Goal: Information Seeking & Learning: Learn about a topic

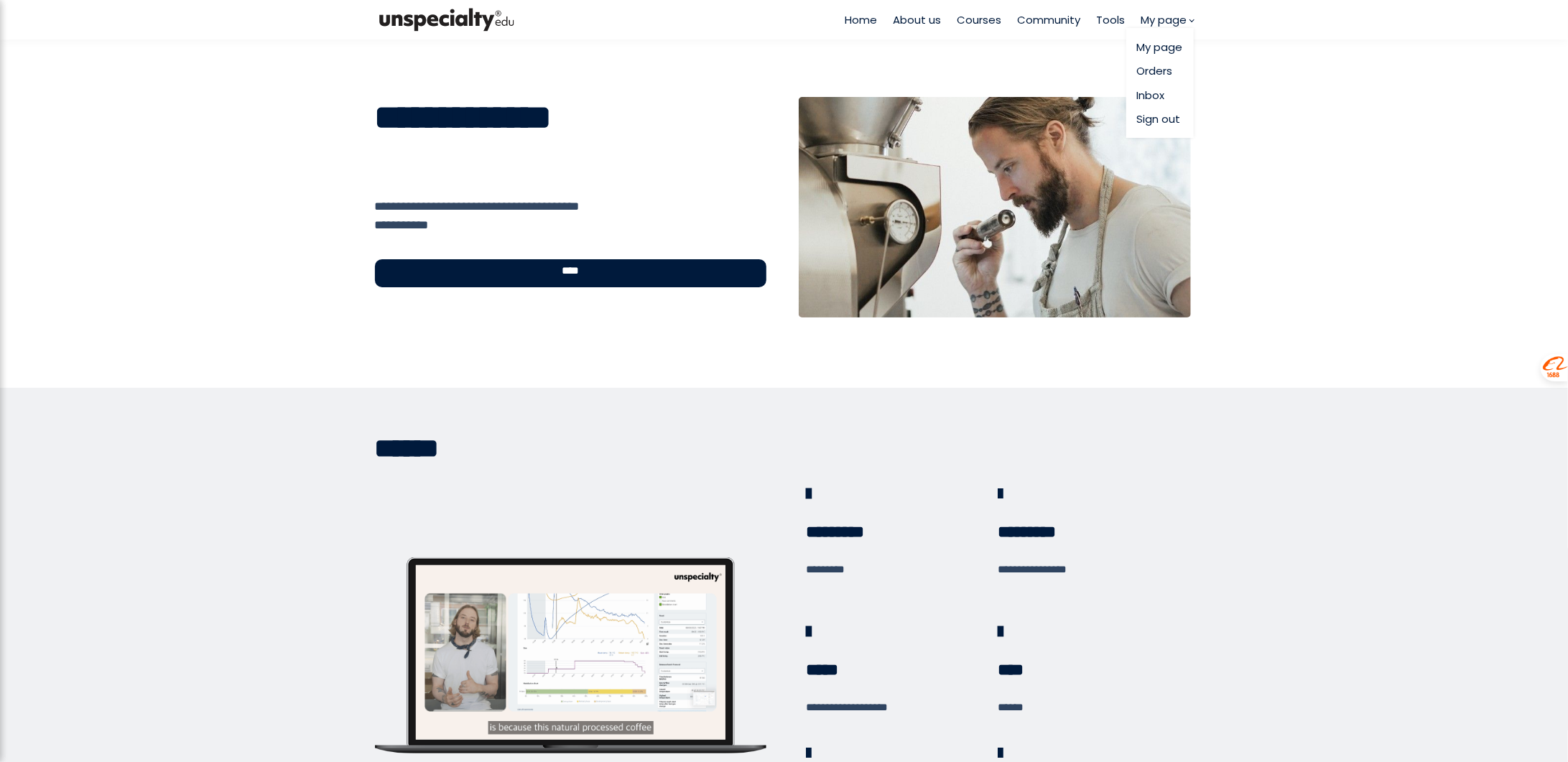
click at [1150, 71] on link "Orders" at bounding box center [1159, 70] width 46 height 16
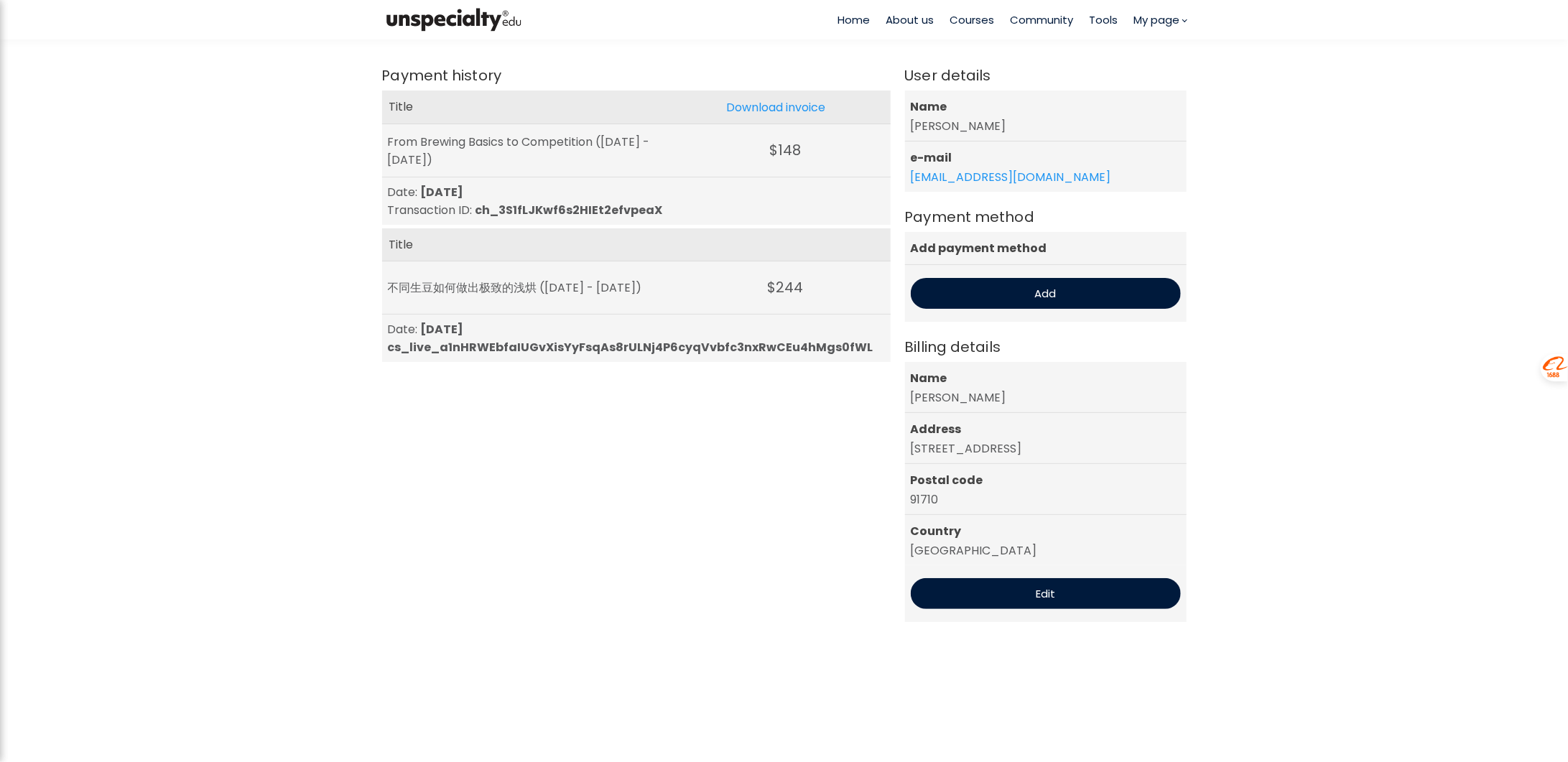
click at [977, 22] on span "Courses" at bounding box center [972, 19] width 45 height 16
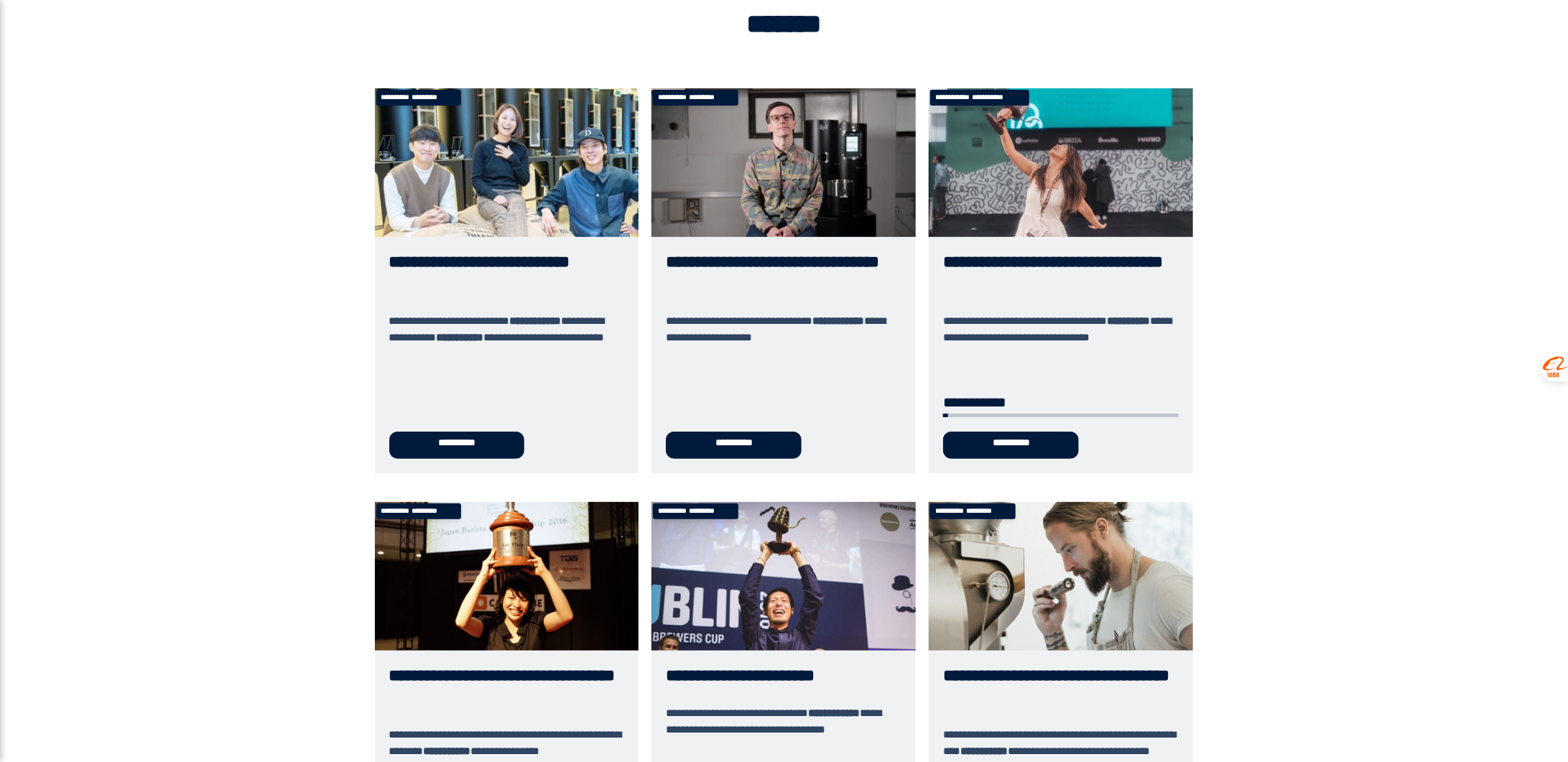
scroll to position [72, 0]
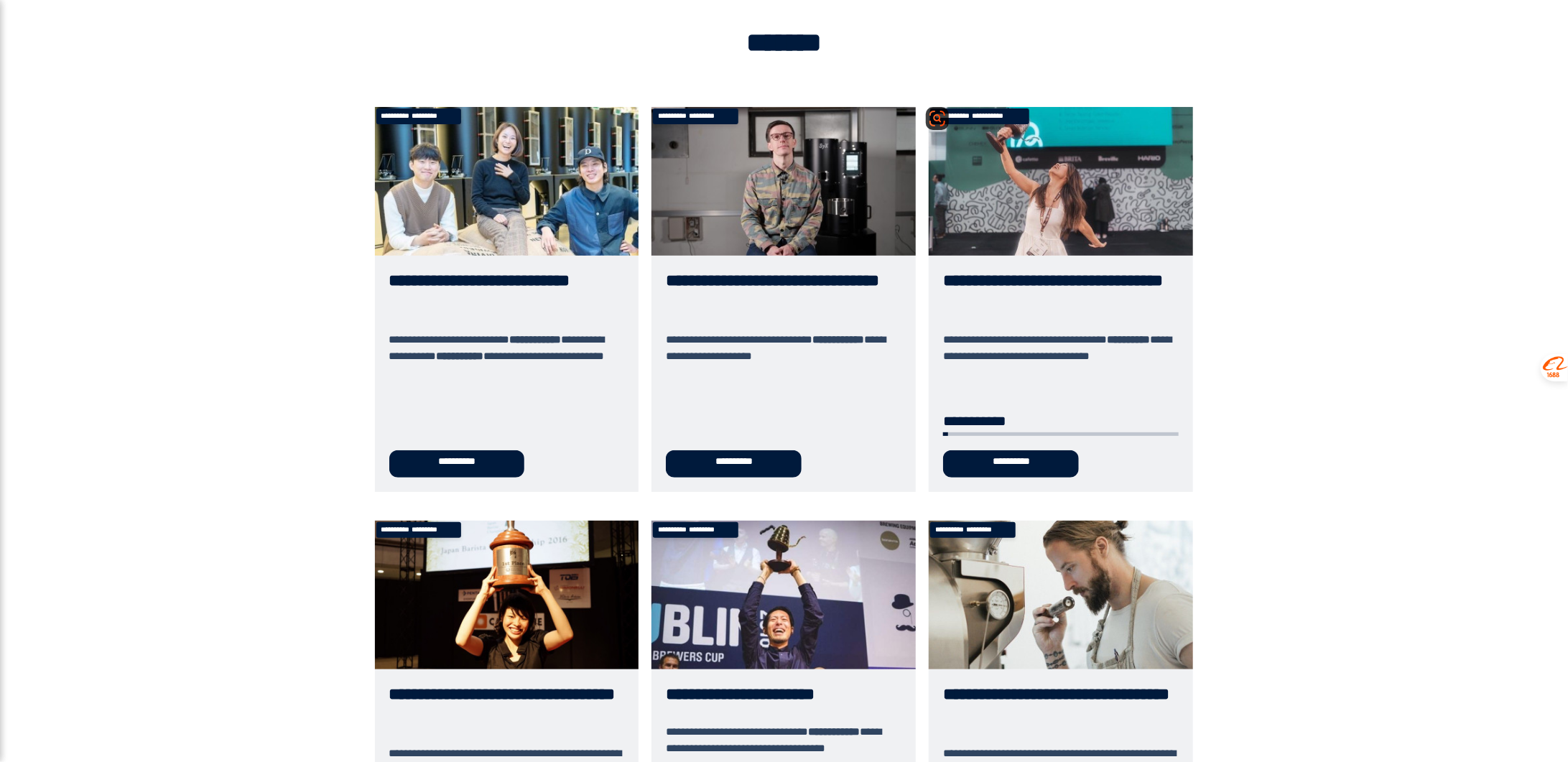
click at [1127, 213] on link "**********" at bounding box center [1061, 300] width 264 height 385
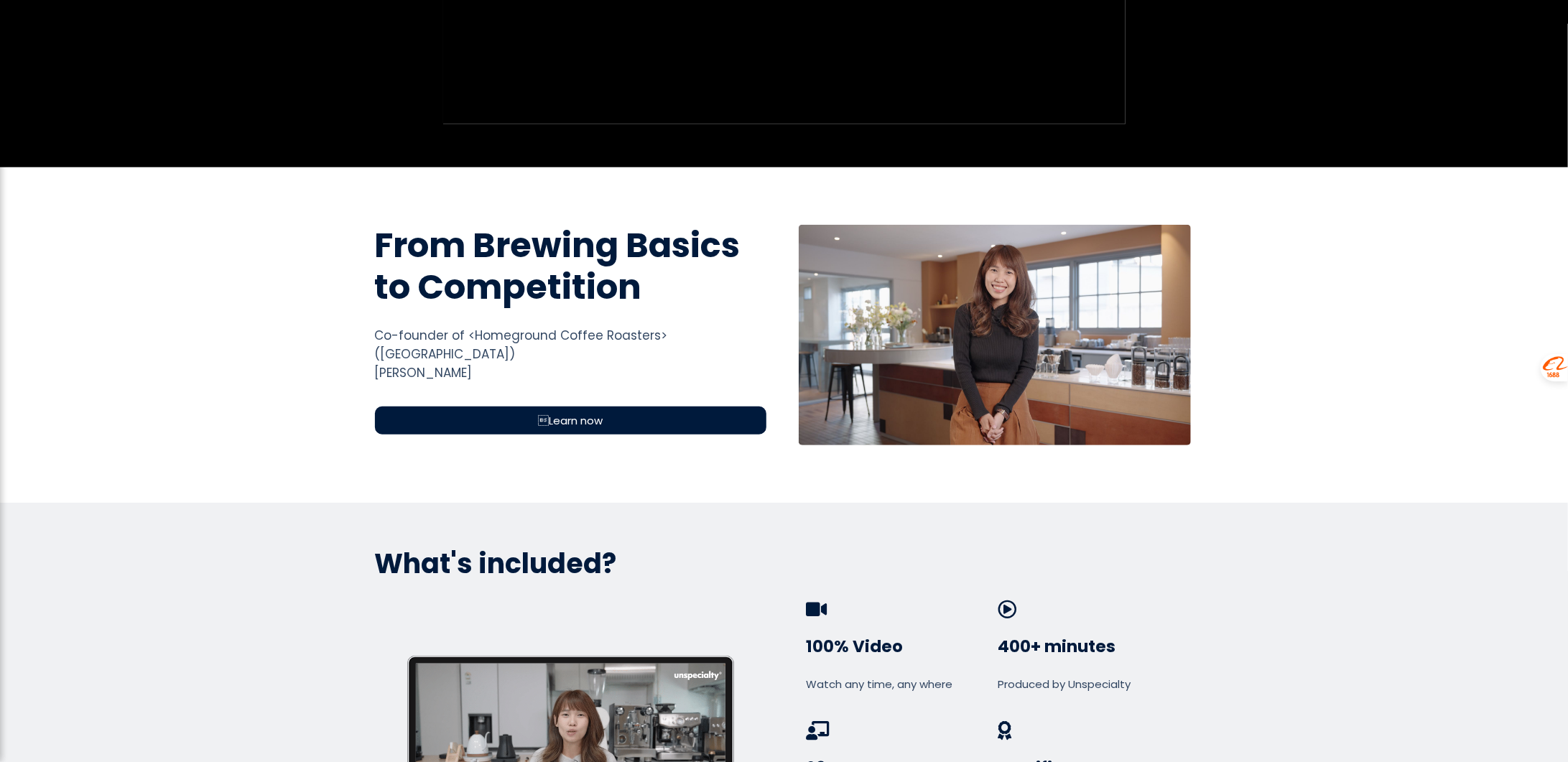
scroll to position [359, 0]
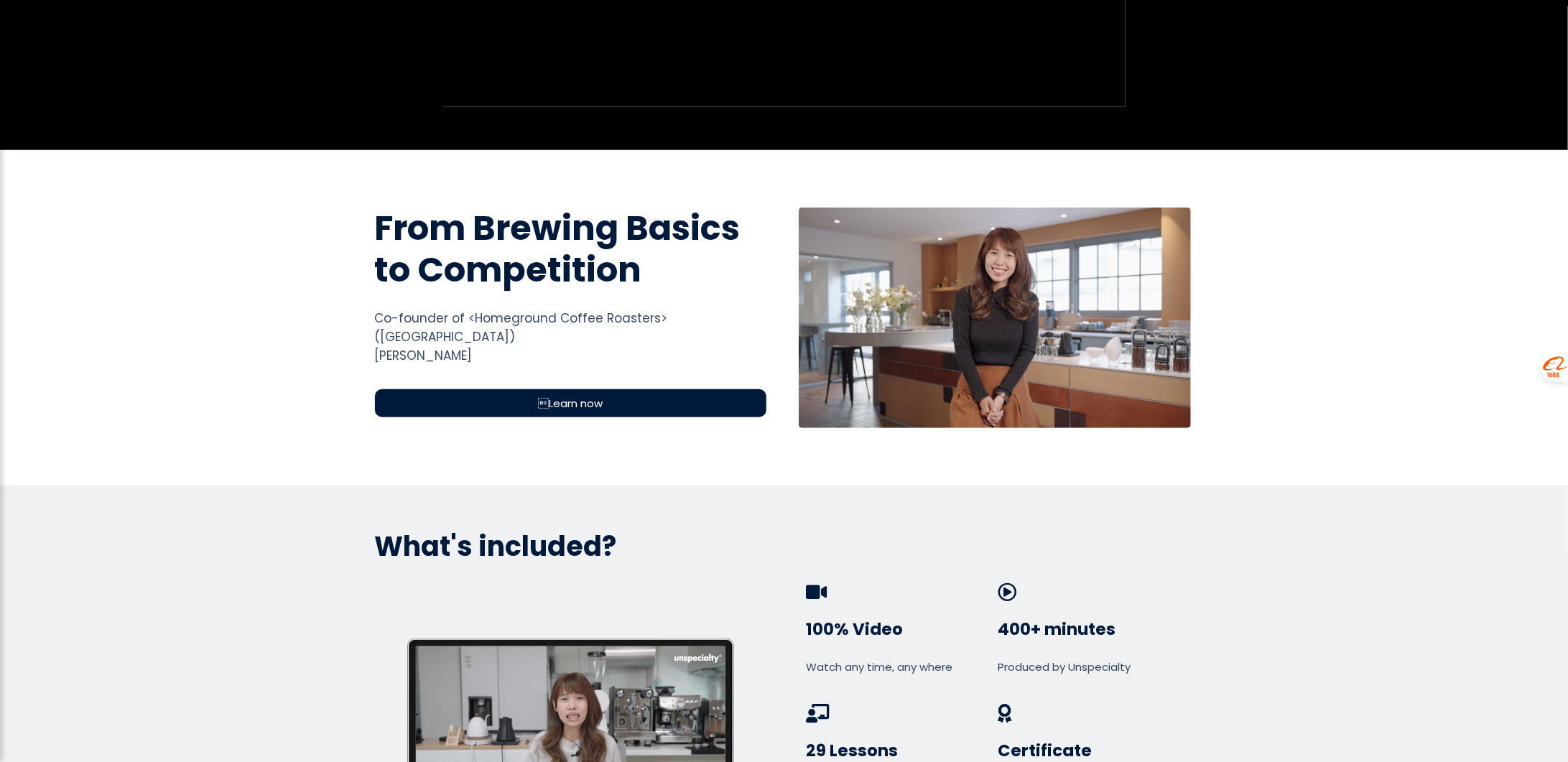
click at [596, 395] on span "Learn now" at bounding box center [570, 403] width 65 height 16
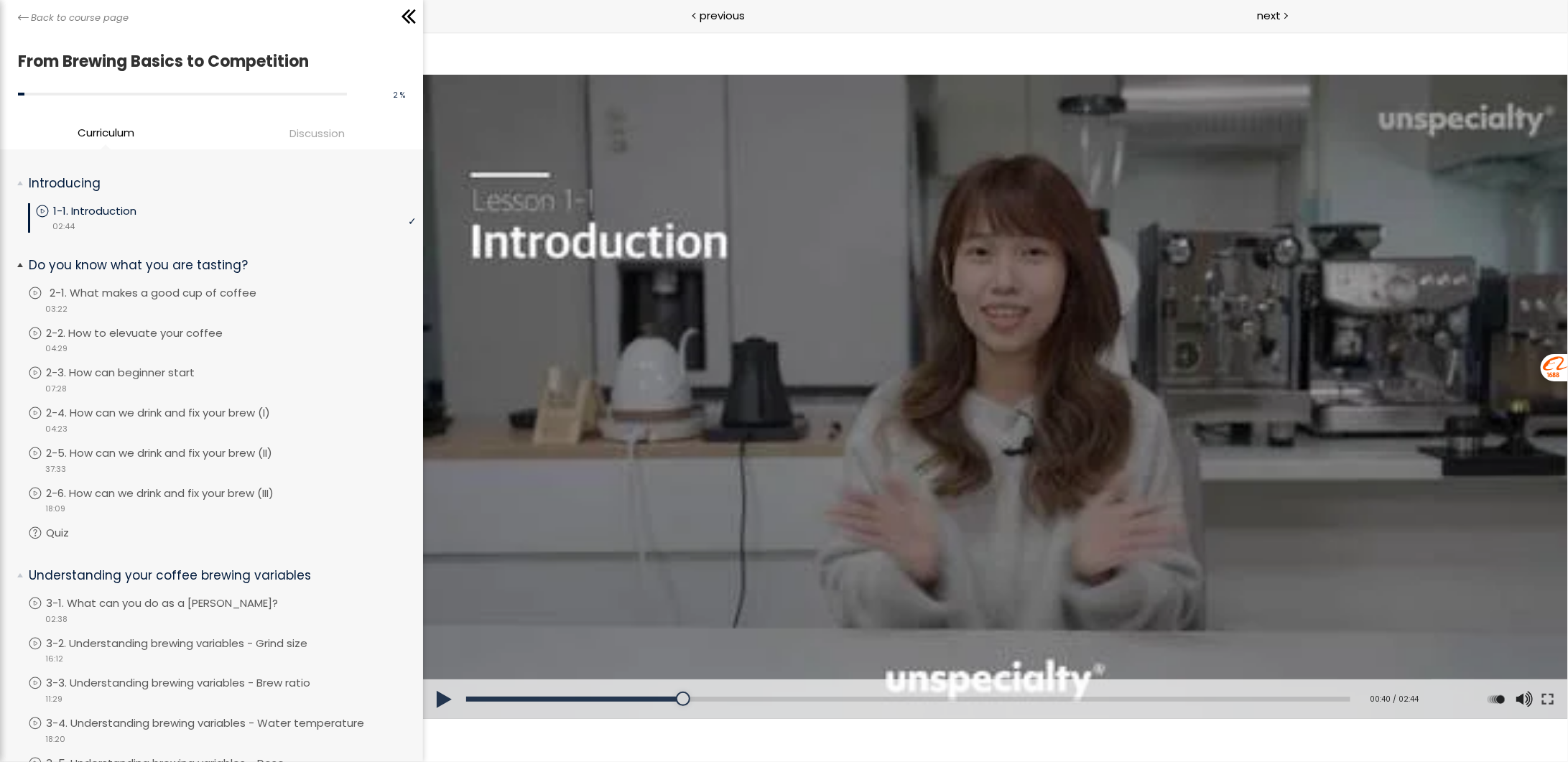
click at [200, 298] on p "2-1. What makes a good cup of coffee" at bounding box center [167, 293] width 235 height 16
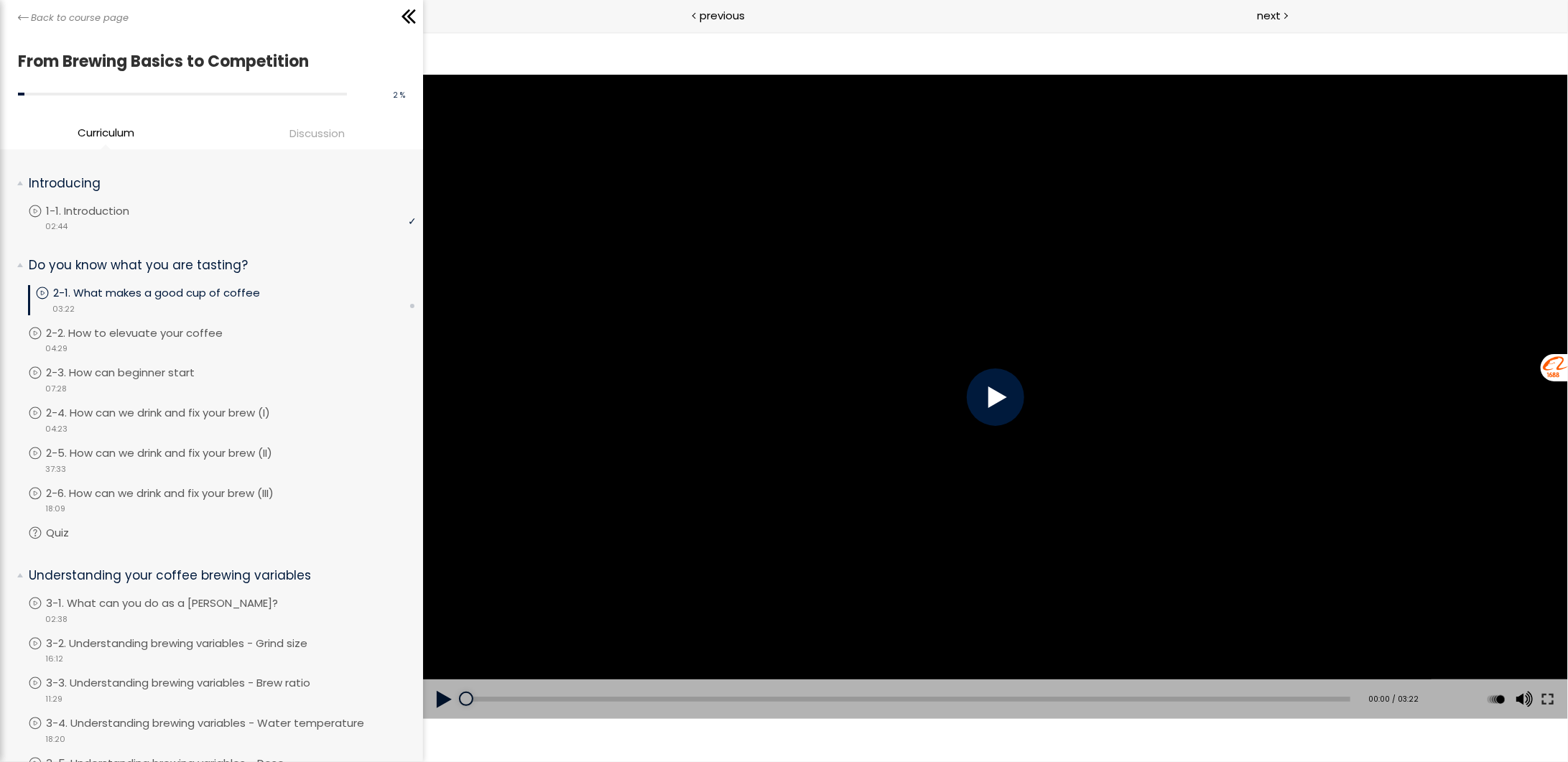
click at [989, 377] on div at bounding box center [995, 396] width 57 height 57
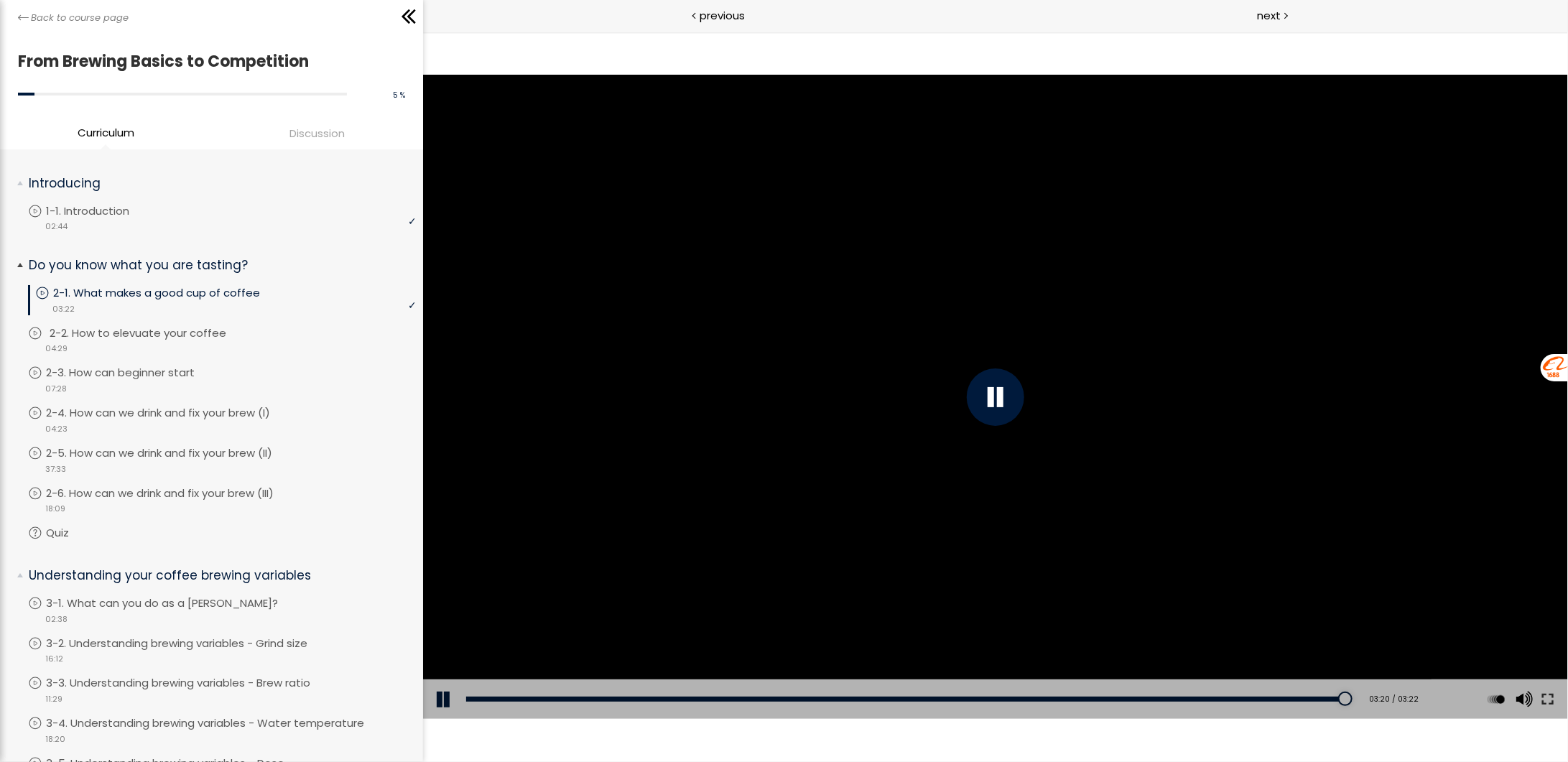
click at [179, 339] on p "2-2. How to elevuate your coffee" at bounding box center [152, 333] width 206 height 16
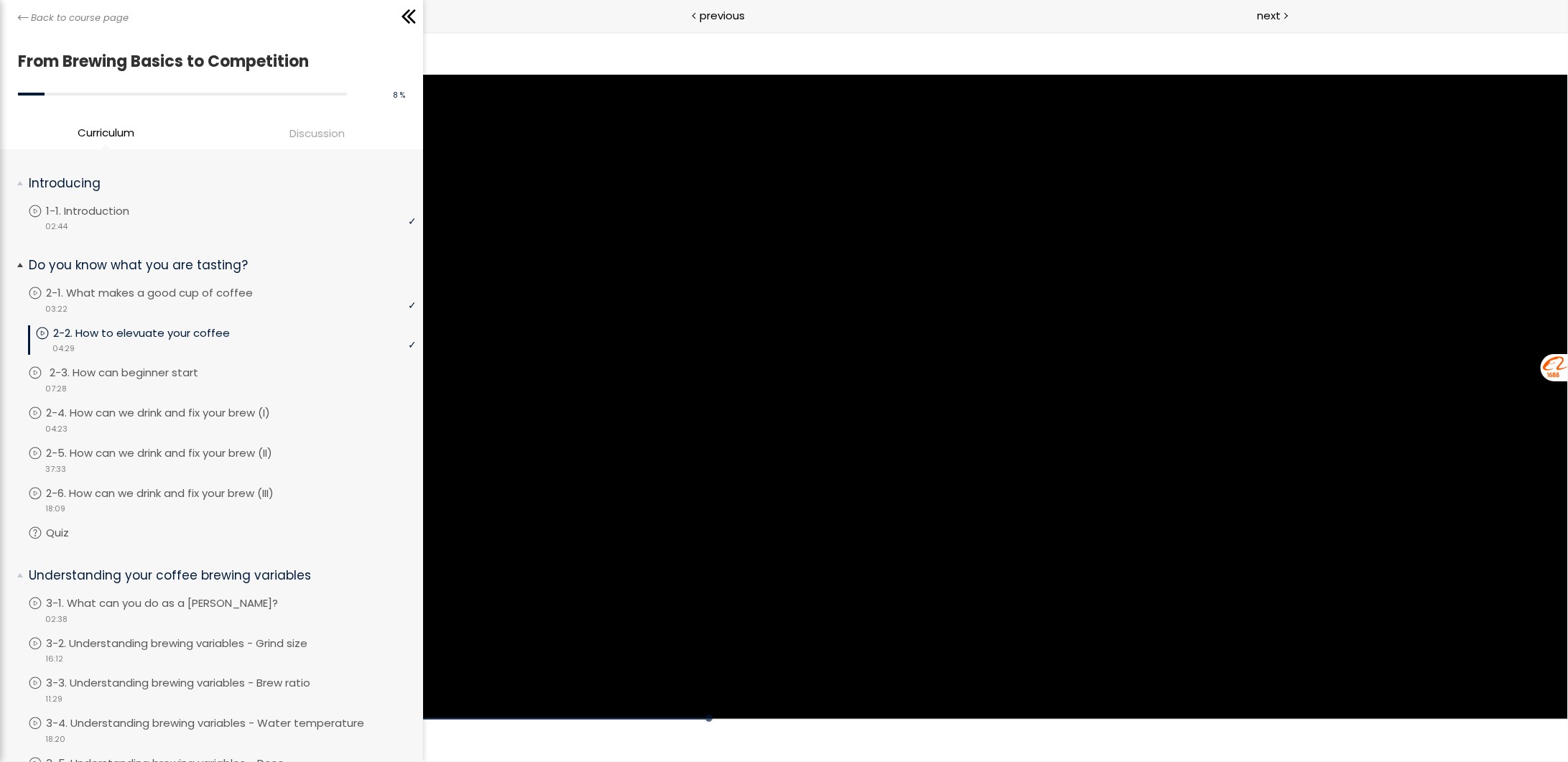
click at [166, 368] on p "2-3. How can beginner start" at bounding box center [138, 372] width 177 height 16
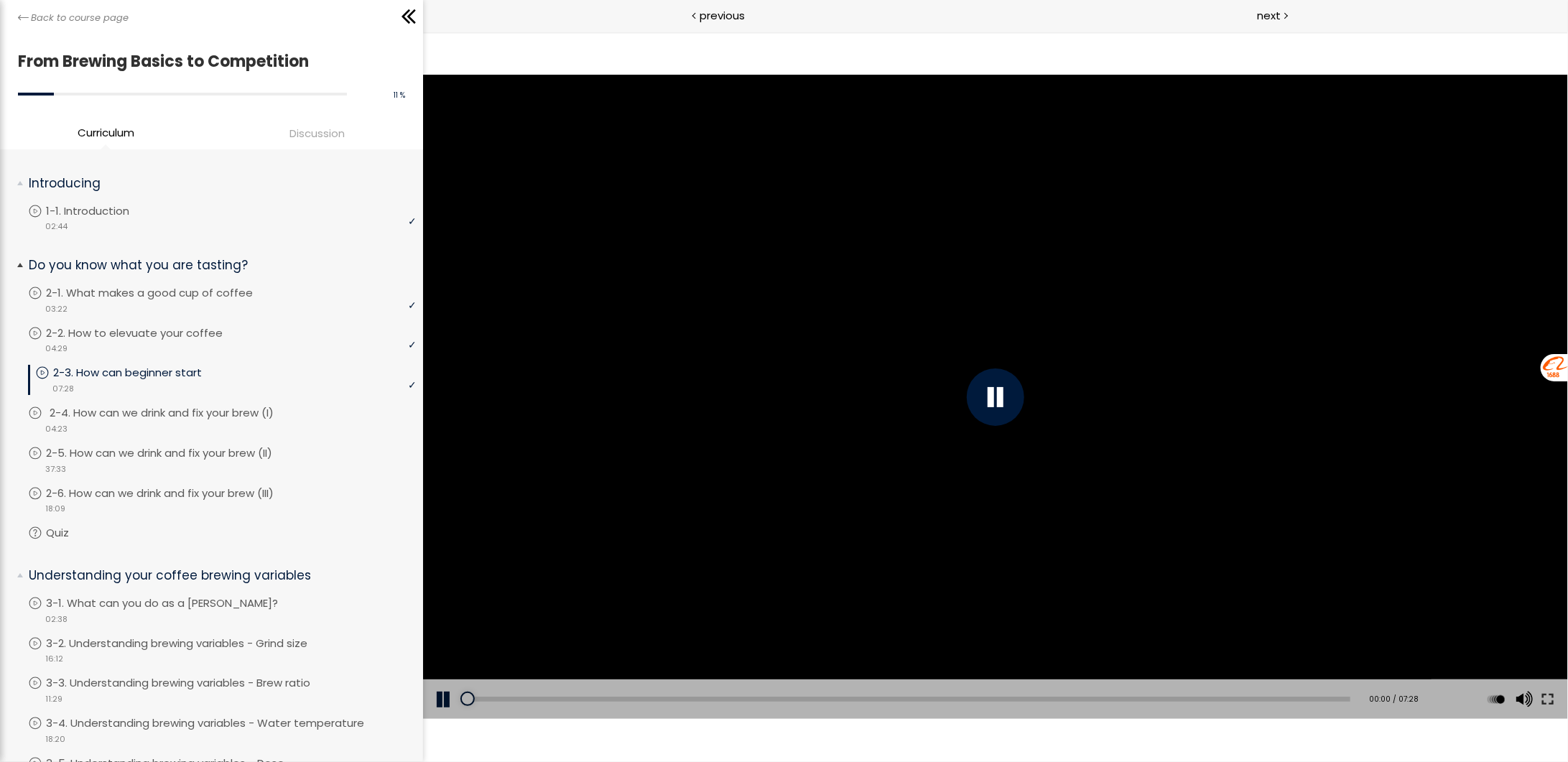
click at [194, 421] on div "video 04:23" at bounding box center [221, 428] width 387 height 14
click at [304, 445] on p "2-5. How can we drink and fix your brew (II)" at bounding box center [177, 453] width 254 height 16
click at [298, 498] on li "You have to complete unit (2-6. How can we drink and fix your brew (III)) in or…" at bounding box center [221, 505] width 387 height 40
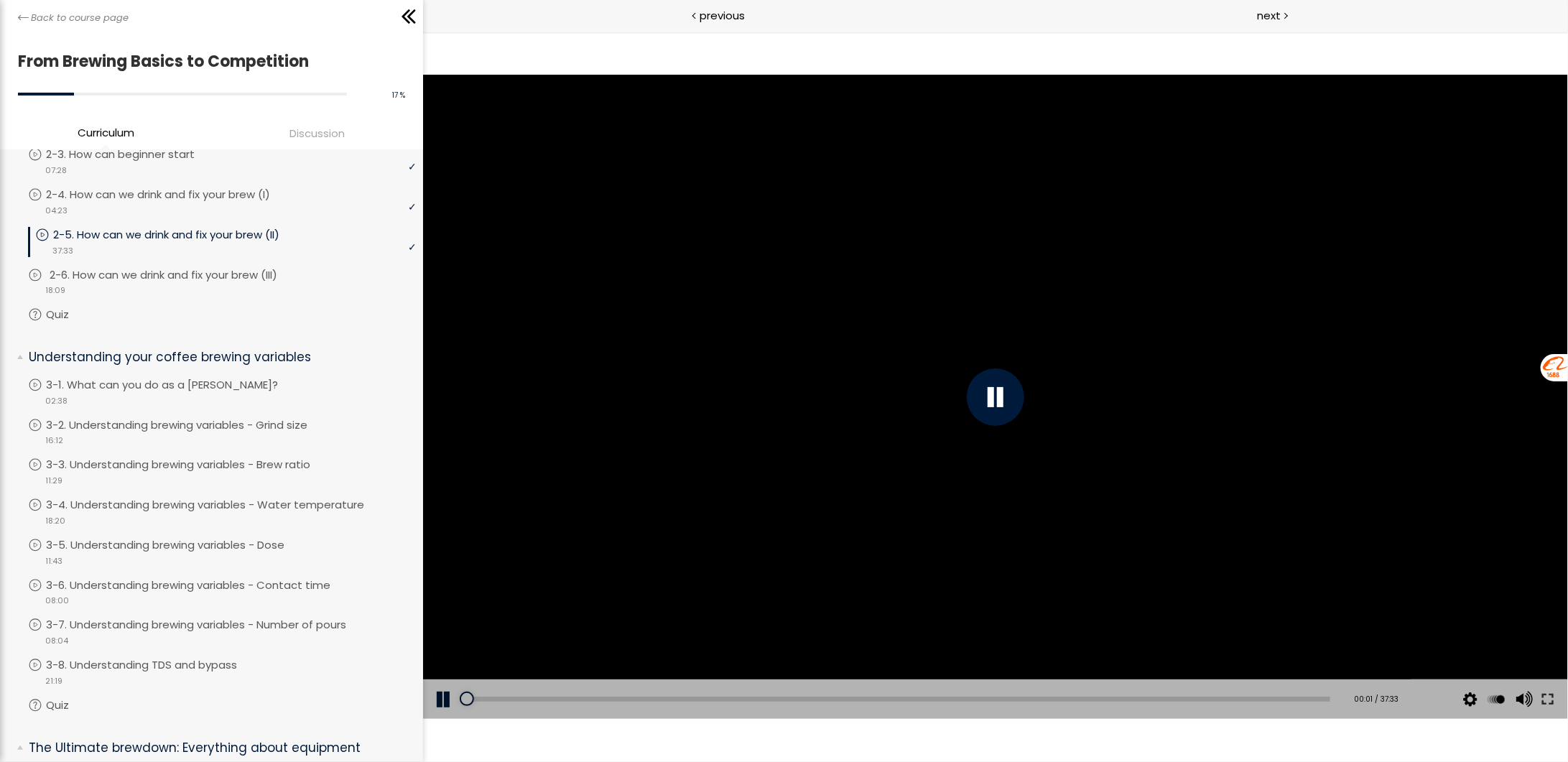
scroll to position [219, 0]
click at [333, 268] on link "2-6. How can we drink and fix your brew (III)" at bounding box center [221, 274] width 387 height 16
click at [93, 303] on li "You have to complete unit (2-6. How can we drink and fix your brew (III)) in or…" at bounding box center [221, 286] width 387 height 40
click at [59, 314] on p "Quiz" at bounding box center [76, 314] width 52 height 16
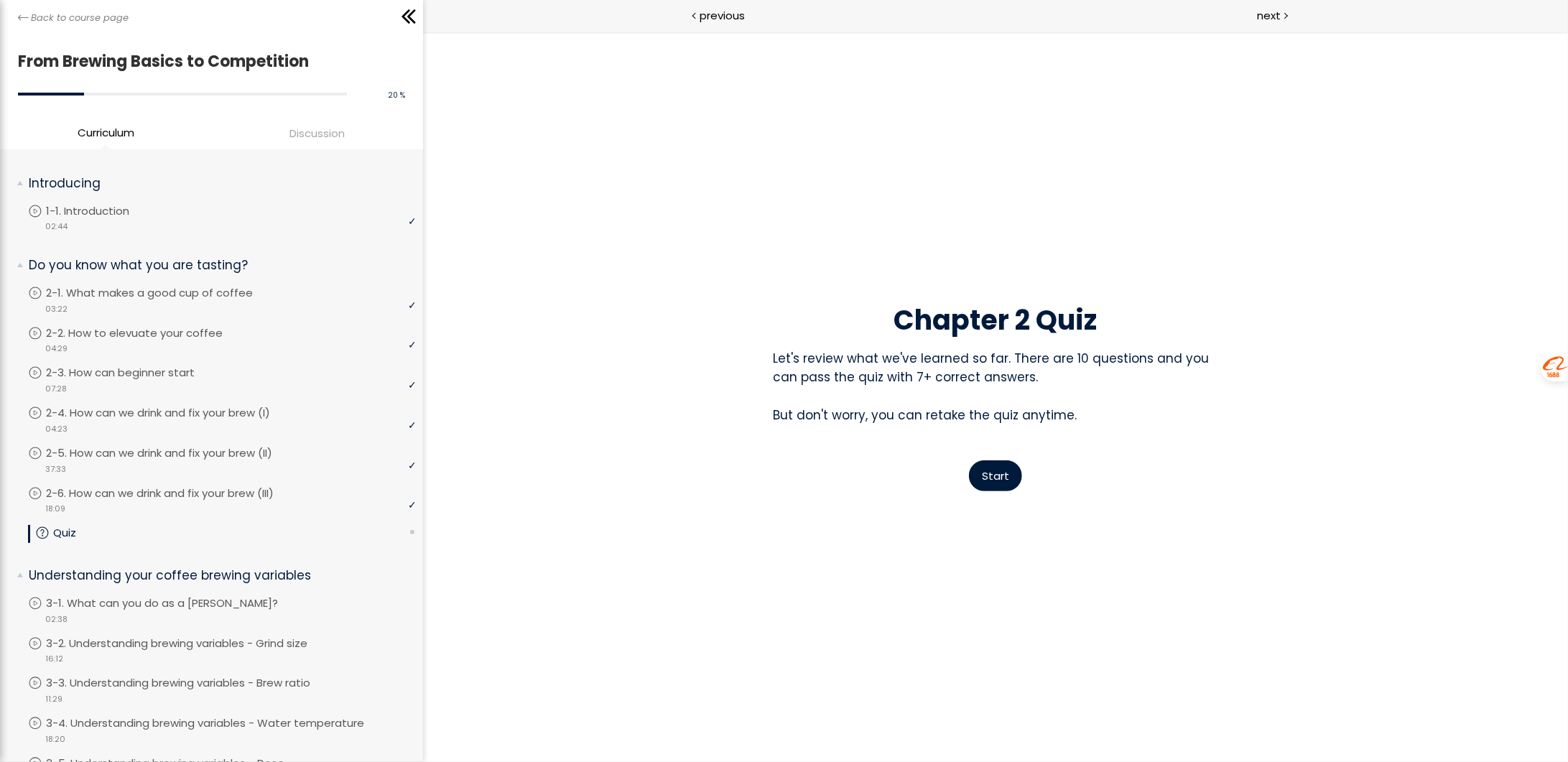
click at [995, 480] on span "Start" at bounding box center [995, 476] width 28 height 15
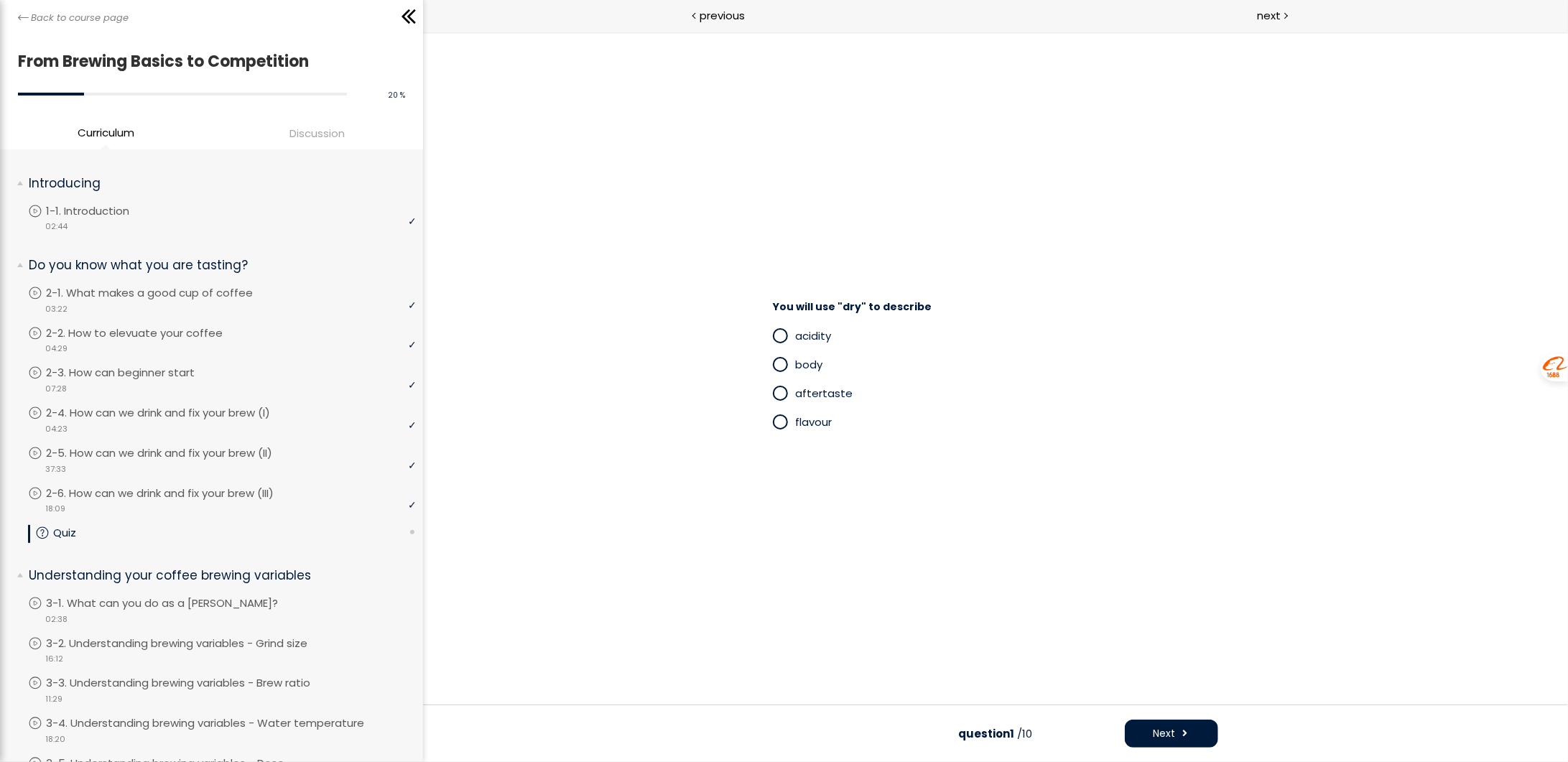
click at [781, 391] on span at bounding box center [780, 392] width 12 height 12
click at [1213, 729] on button "Next" at bounding box center [1171, 732] width 94 height 28
click at [782, 392] on span at bounding box center [780, 392] width 12 height 12
click at [1184, 731] on span at bounding box center [1184, 733] width 11 height 15
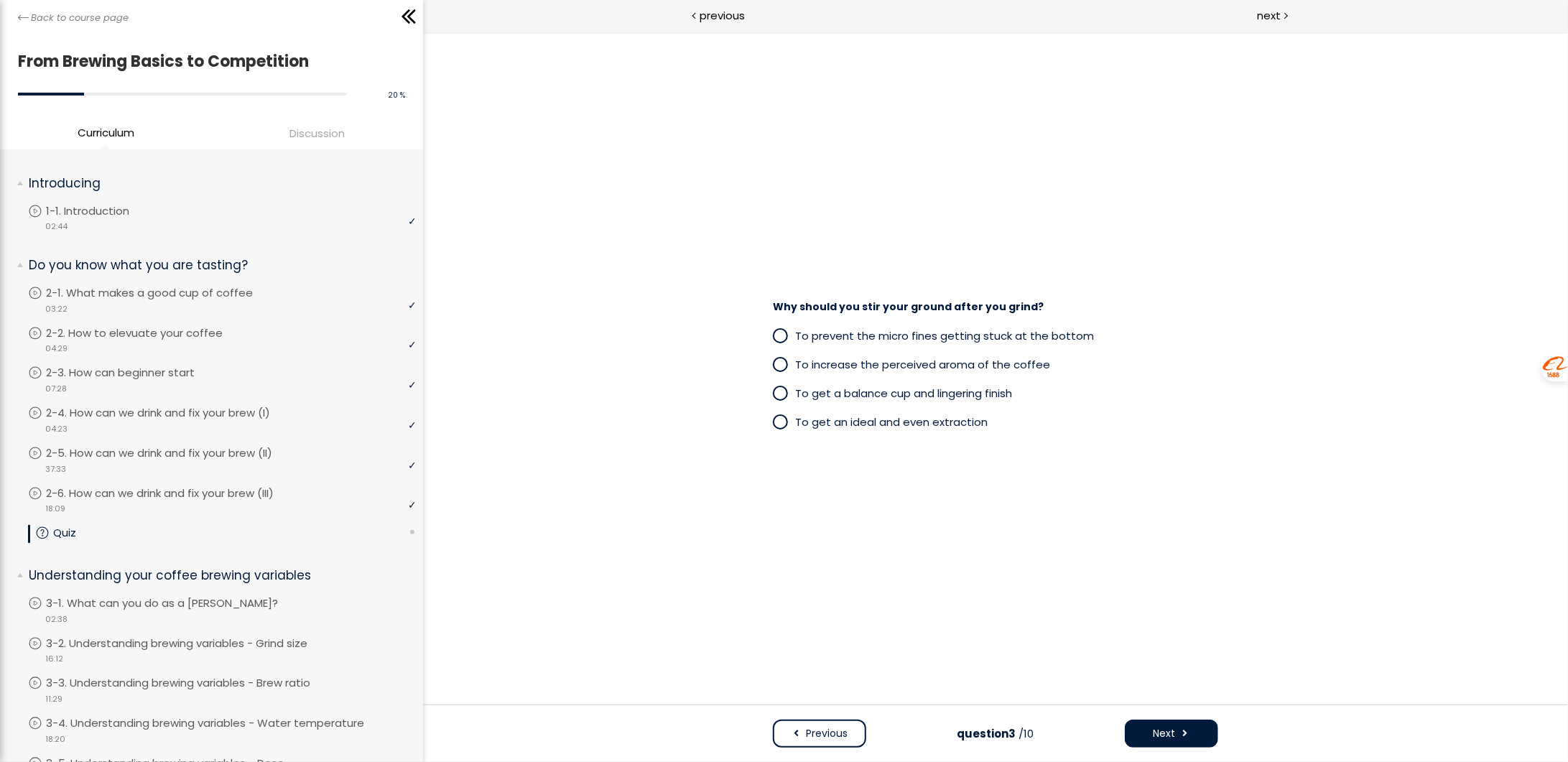
click at [845, 338] on span "To prevent the micro fines getting stuck at the bottom" at bounding box center [944, 335] width 298 height 15
click at [1199, 738] on button "Next" at bounding box center [1171, 732] width 94 height 28
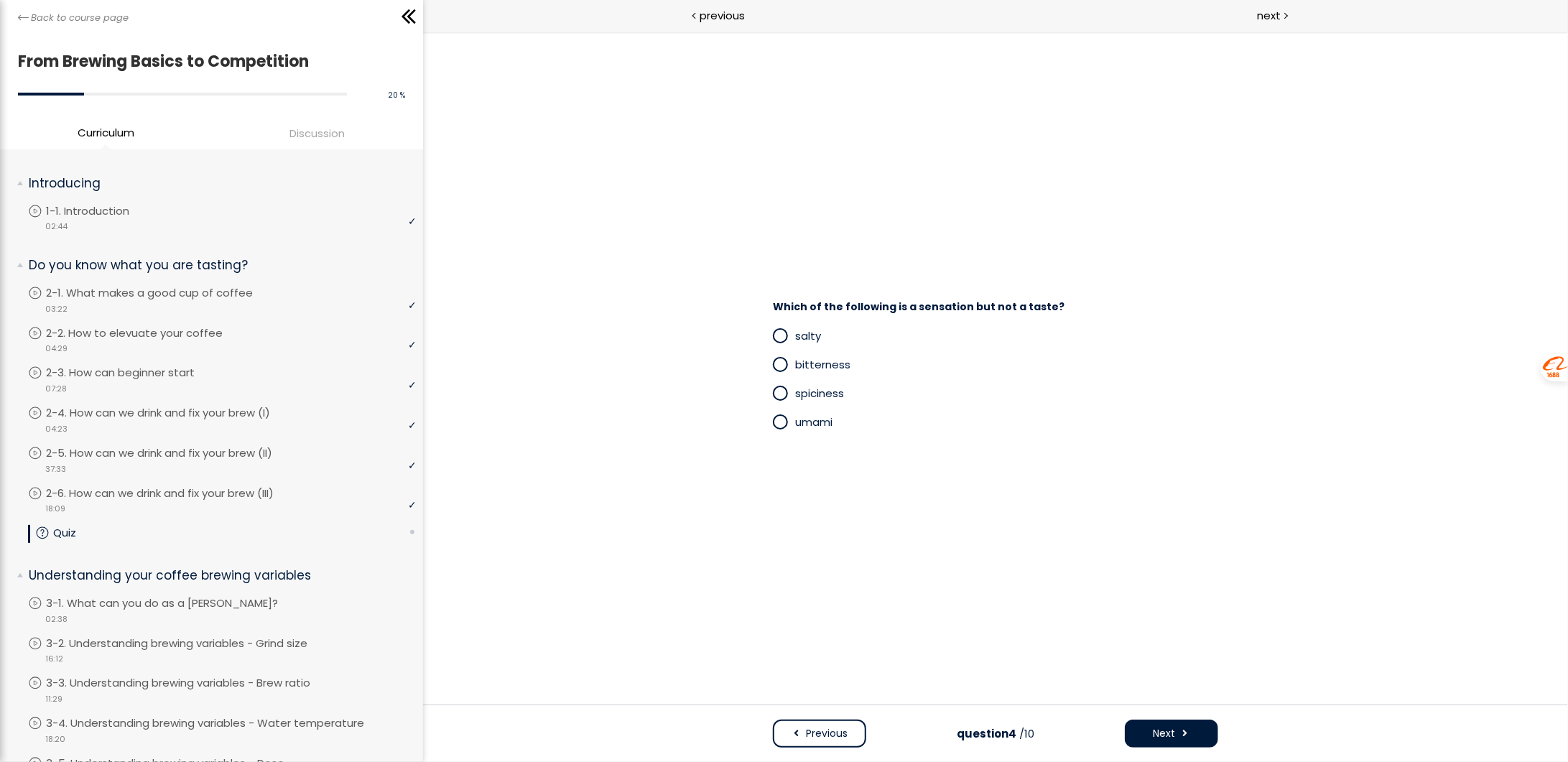
click at [784, 393] on span at bounding box center [780, 392] width 12 height 12
click at [1206, 737] on button "Next" at bounding box center [1171, 732] width 94 height 28
click at [779, 421] on span at bounding box center [780, 421] width 12 height 12
click at [784, 339] on span at bounding box center [780, 335] width 12 height 12
click at [1189, 726] on button "Next" at bounding box center [1171, 732] width 94 height 28
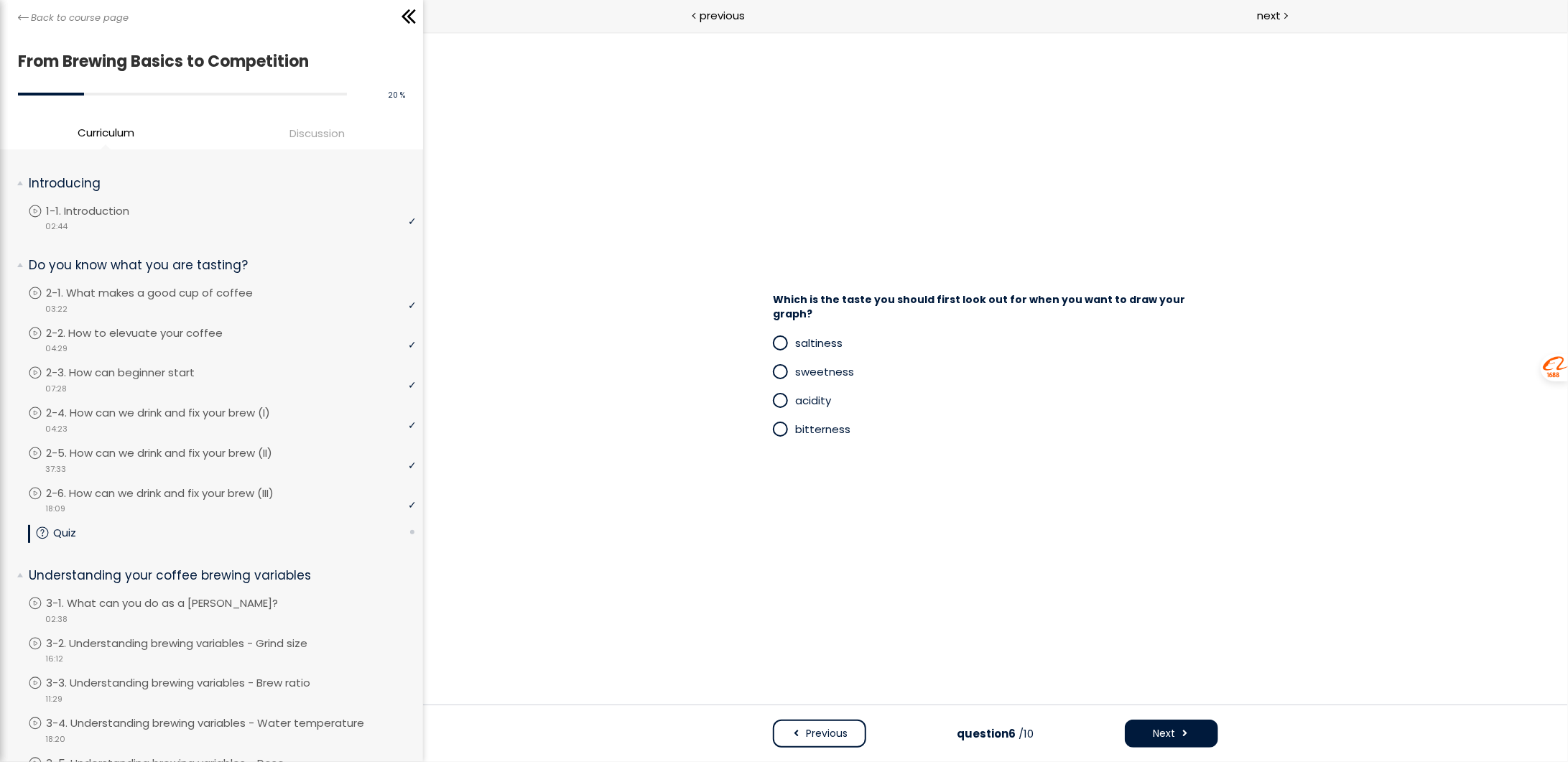
click at [784, 393] on span at bounding box center [780, 399] width 12 height 12
click at [1196, 736] on button "Next" at bounding box center [1171, 732] width 94 height 28
click at [782, 365] on span at bounding box center [780, 370] width 12 height 12
click at [1184, 737] on span at bounding box center [1184, 733] width 11 height 15
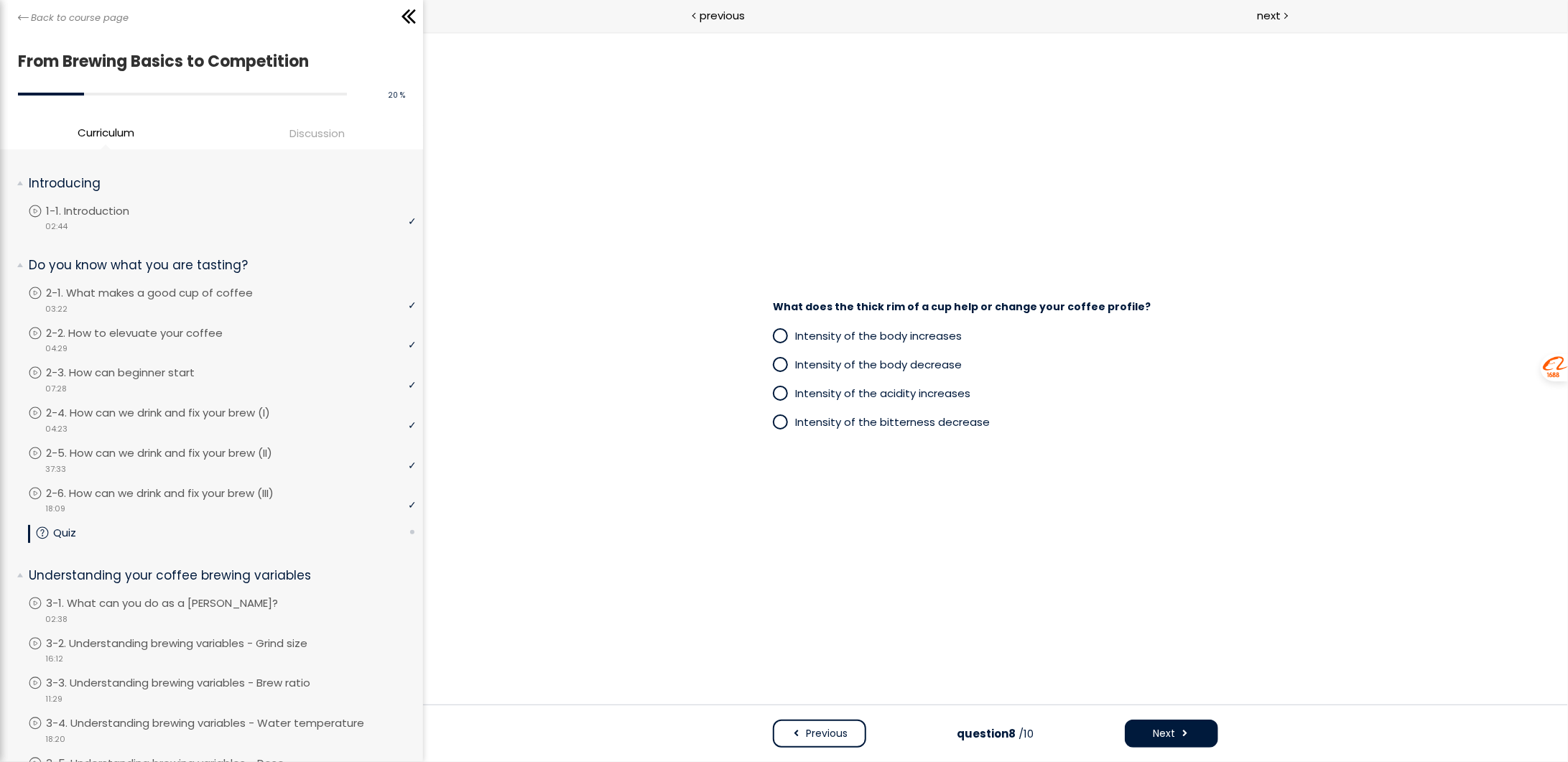
click at [781, 335] on span at bounding box center [780, 335] width 12 height 12
click at [1190, 729] on button "Next" at bounding box center [1171, 732] width 94 height 28
click at [785, 340] on span at bounding box center [780, 335] width 12 height 12
click at [1186, 733] on span at bounding box center [1184, 733] width 11 height 15
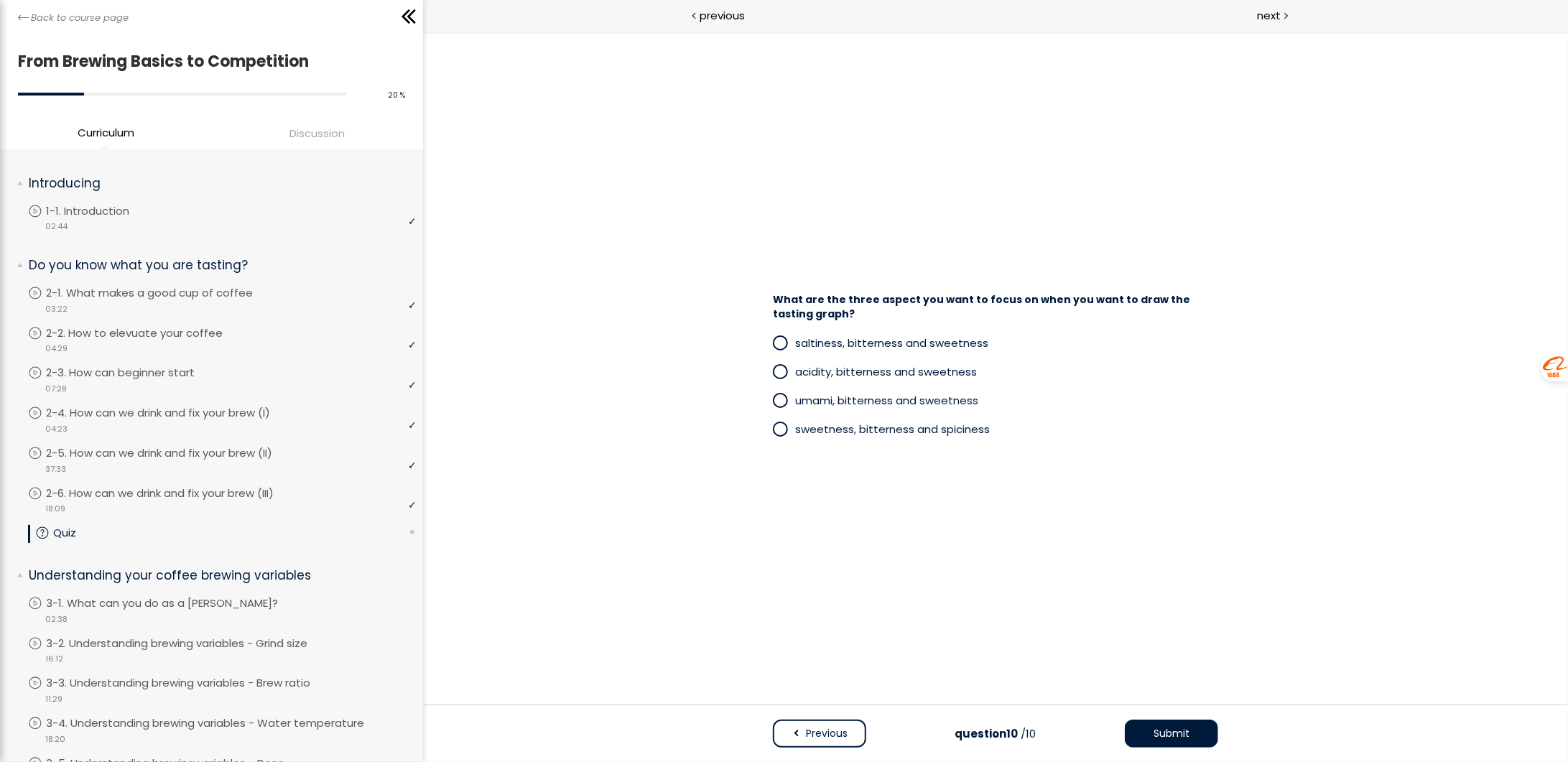
click at [776, 370] on span at bounding box center [780, 370] width 12 height 12
click at [1164, 734] on span "Submit" at bounding box center [1171, 733] width 36 height 15
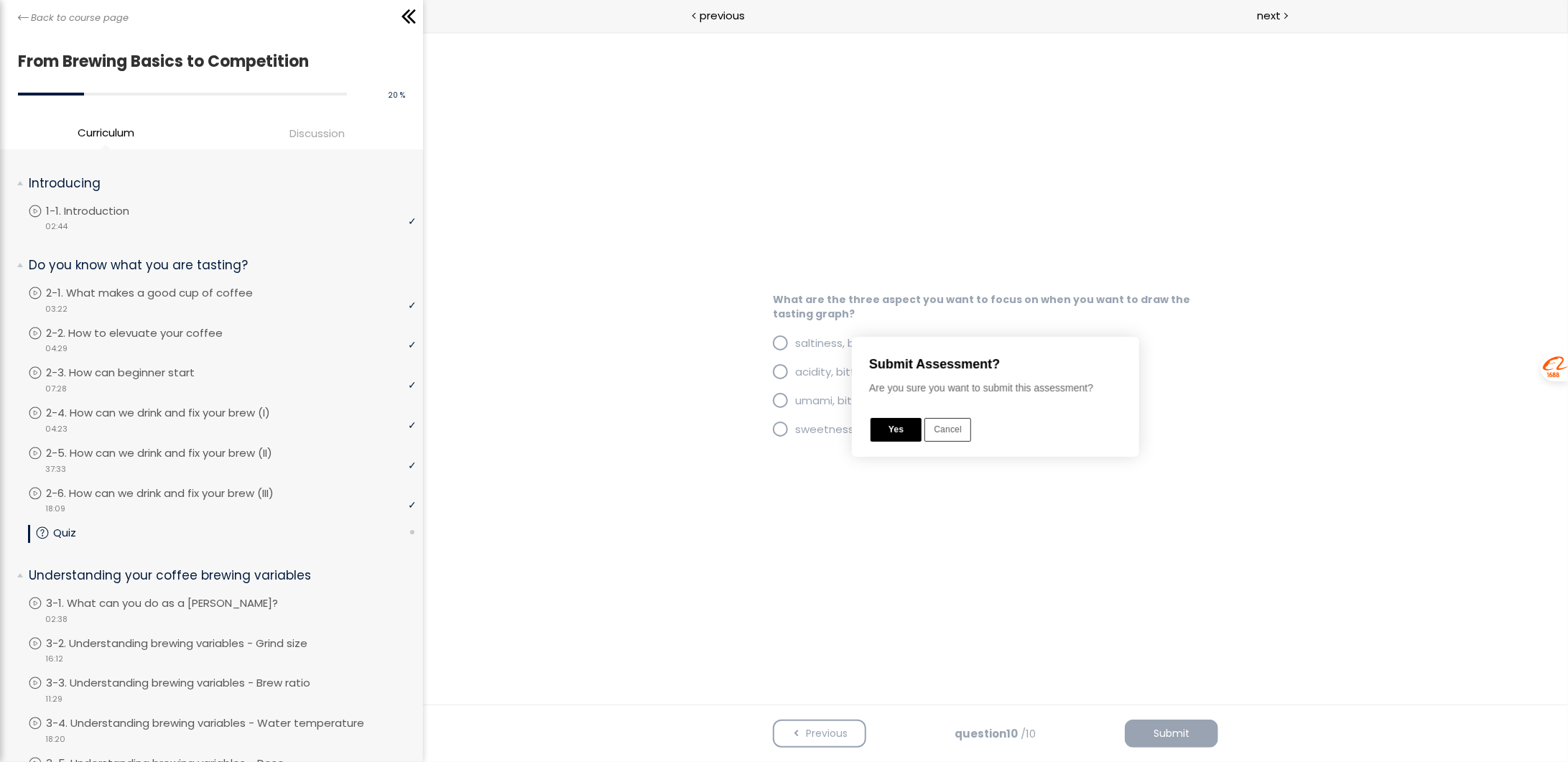
click at [895, 430] on button "Yes" at bounding box center [895, 429] width 51 height 24
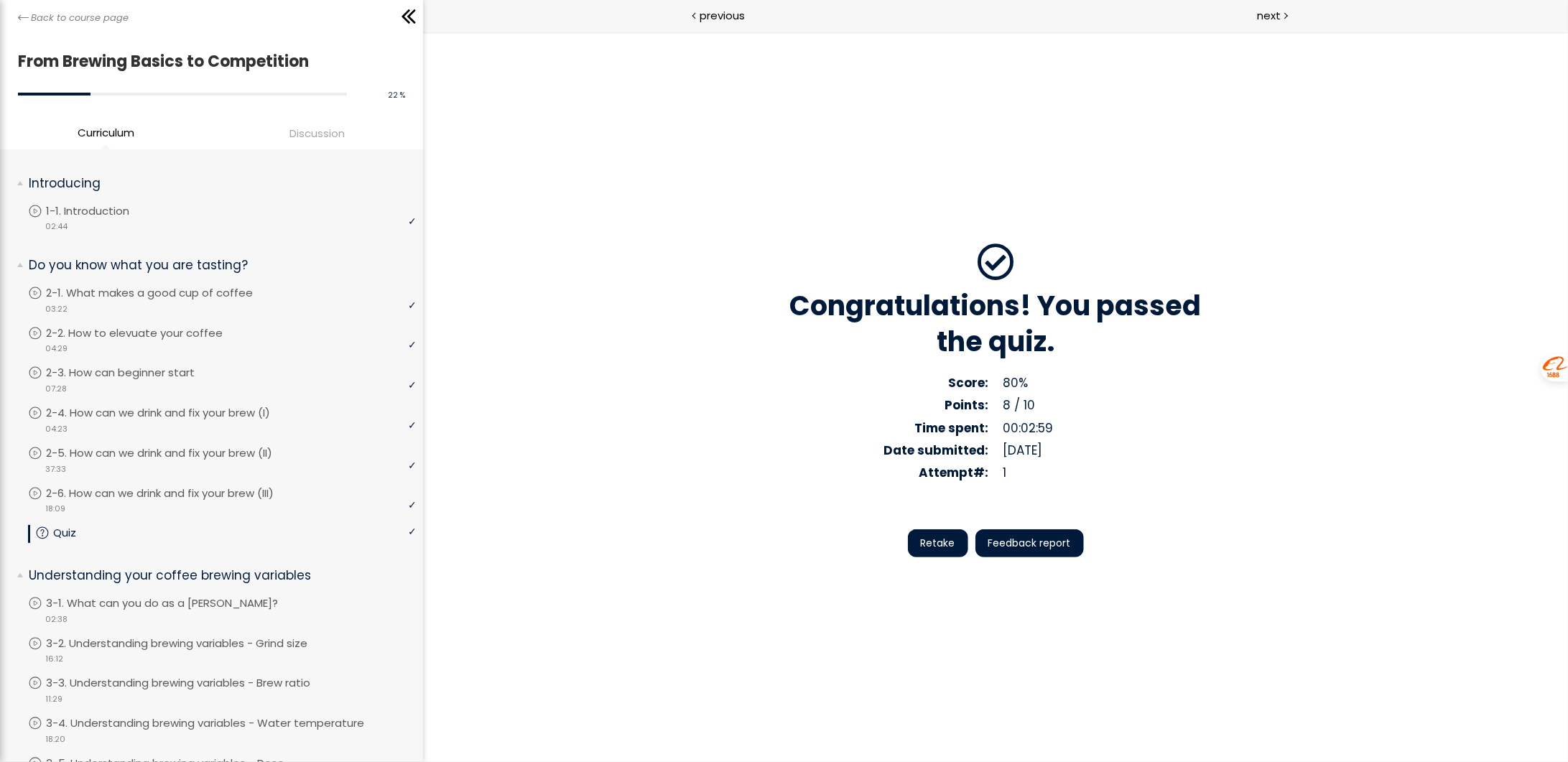
click at [1041, 318] on h3 "Congratulations! You passed the quiz." at bounding box center [995, 323] width 416 height 71
click at [994, 369] on div "Congratulations! You passed the quiz. Score: 80% Points: 8 / 10 Correct answers…" at bounding box center [995, 365] width 445 height 272
click at [986, 397] on div "Points: 8 / 10" at bounding box center [995, 405] width 387 height 19
drag, startPoint x: 1022, startPoint y: 411, endPoint x: 1020, endPoint y: 422, distance: 11.2
click at [1021, 412] on span "8 / 10" at bounding box center [1019, 405] width 33 height 17
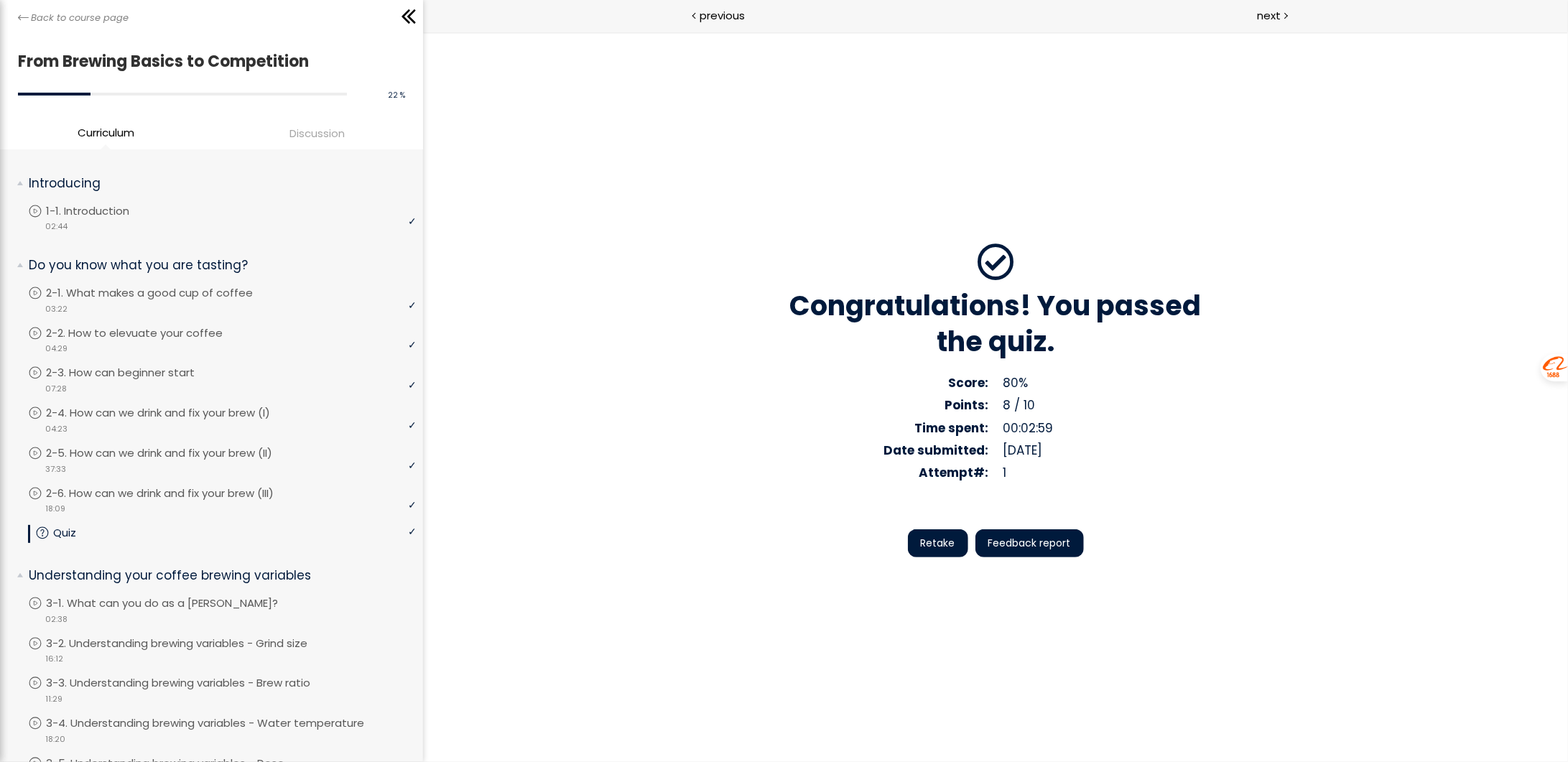
click at [1008, 461] on div "Score: 80% Points: 8 / 10 Correct answers: 8 / 10 Time spent: 00:02:59 Date sub…" at bounding box center [995, 428] width 416 height 109
click at [964, 454] on strong "Date submitted:" at bounding box center [936, 450] width 105 height 17
click at [931, 475] on strong "Attempt#:" at bounding box center [953, 472] width 70 height 17
click at [998, 470] on div "Attempt#: 1" at bounding box center [995, 472] width 387 height 19
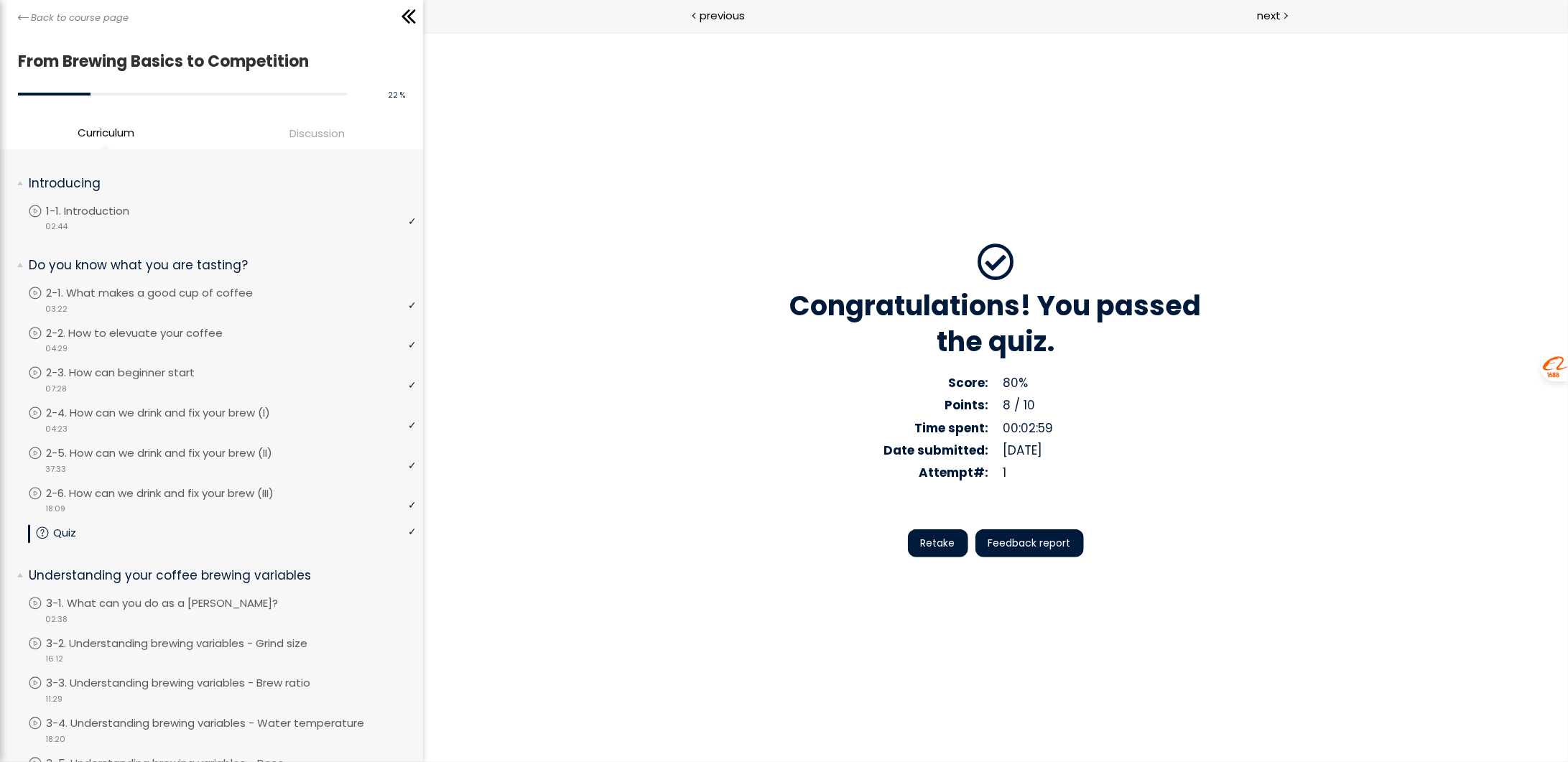
click at [1023, 446] on span "[DATE]" at bounding box center [1022, 450] width 39 height 17
click at [1020, 336] on h3 "Congratulations! You passed the quiz." at bounding box center [995, 323] width 416 height 71
click at [978, 254] on span at bounding box center [995, 261] width 37 height 37
click at [926, 545] on span "Retake" at bounding box center [938, 543] width 34 height 15
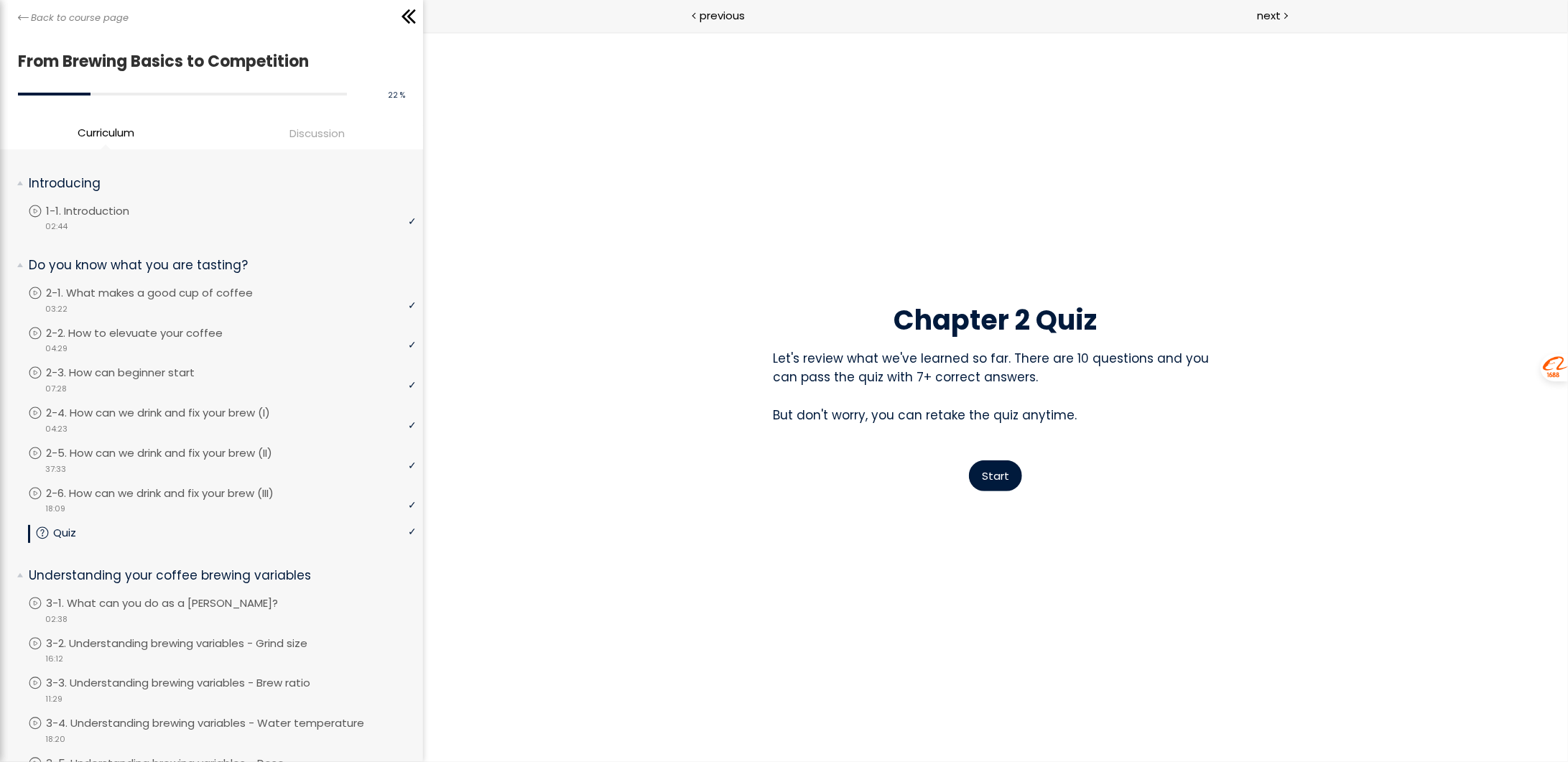
click at [1006, 474] on span "Start" at bounding box center [995, 476] width 28 height 15
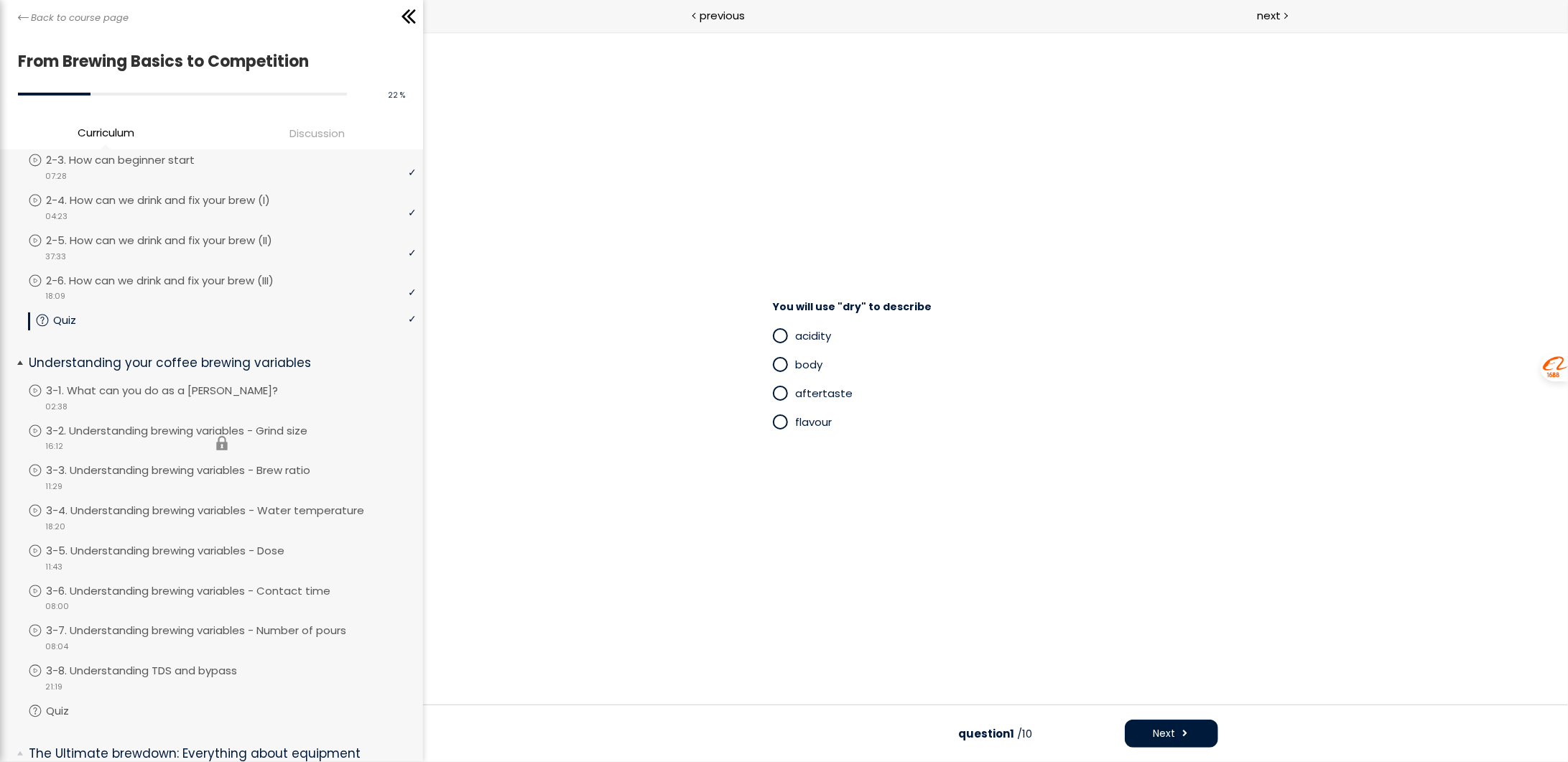
scroll to position [215, 0]
click at [189, 390] on p "3-1. What can you do as a [PERSON_NAME]?" at bounding box center [180, 388] width 260 height 16
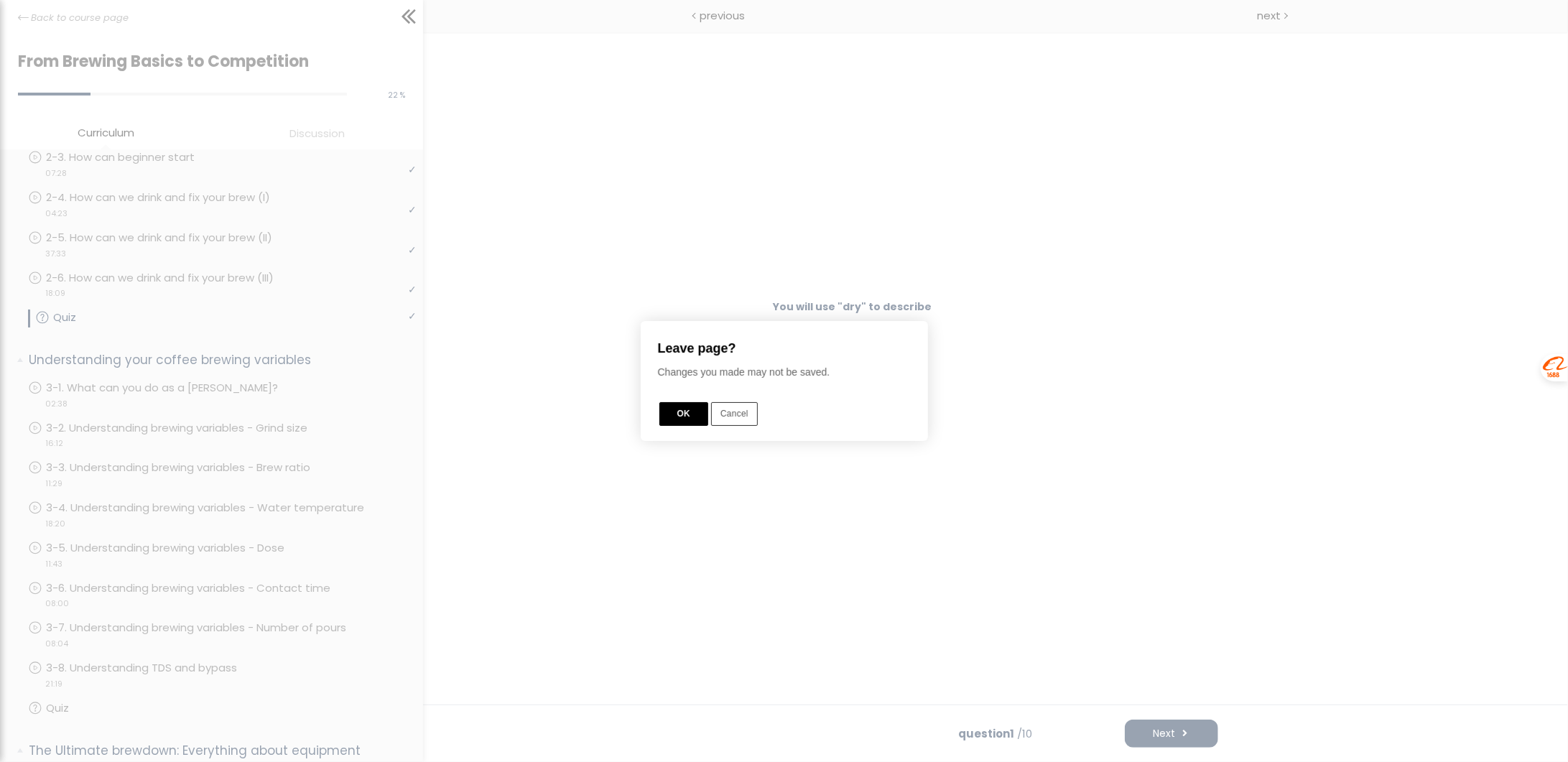
click at [684, 417] on button "OK" at bounding box center [683, 414] width 49 height 24
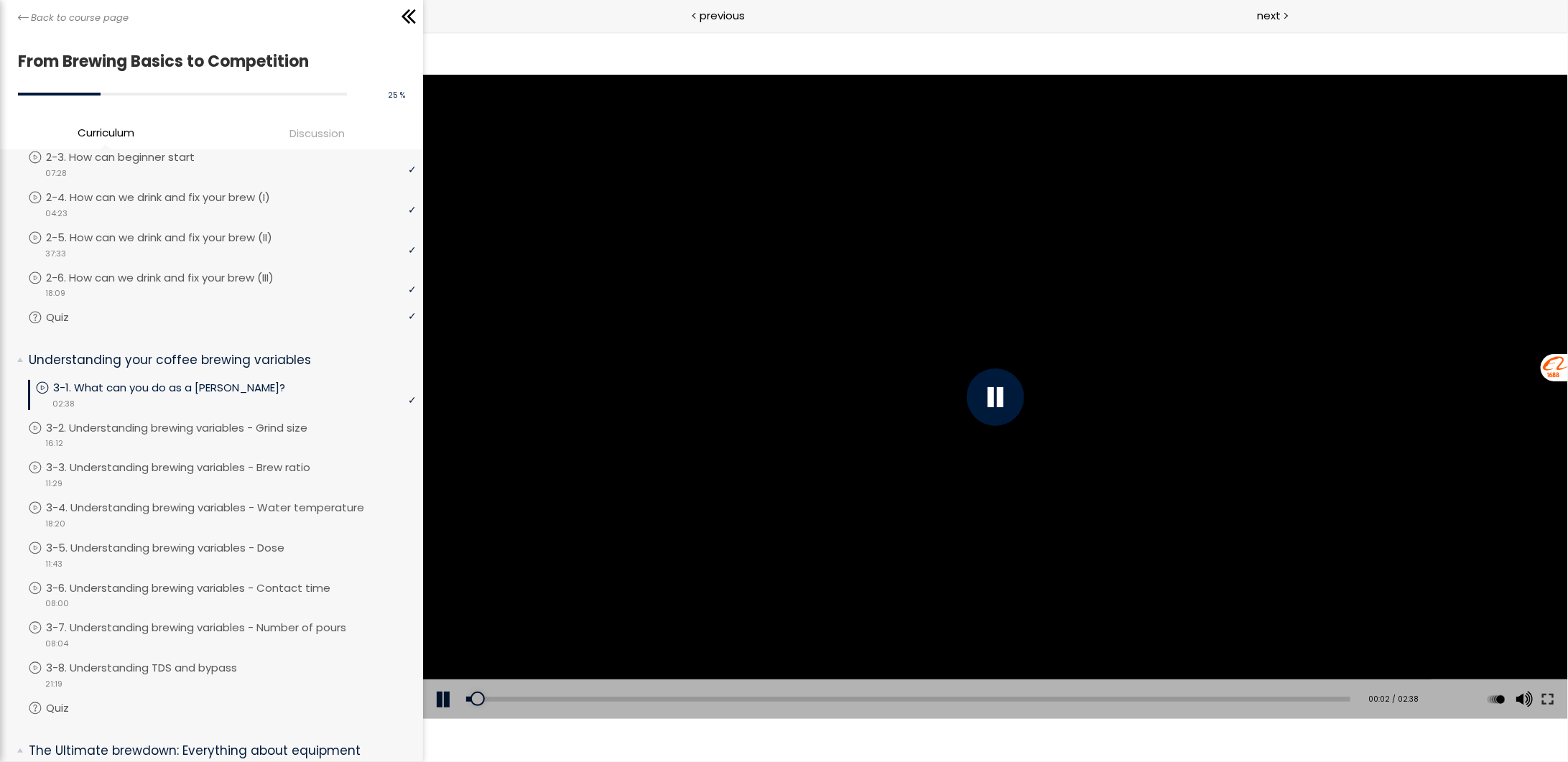
click at [1009, 393] on div at bounding box center [995, 396] width 57 height 57
